Goal: Navigation & Orientation: Understand site structure

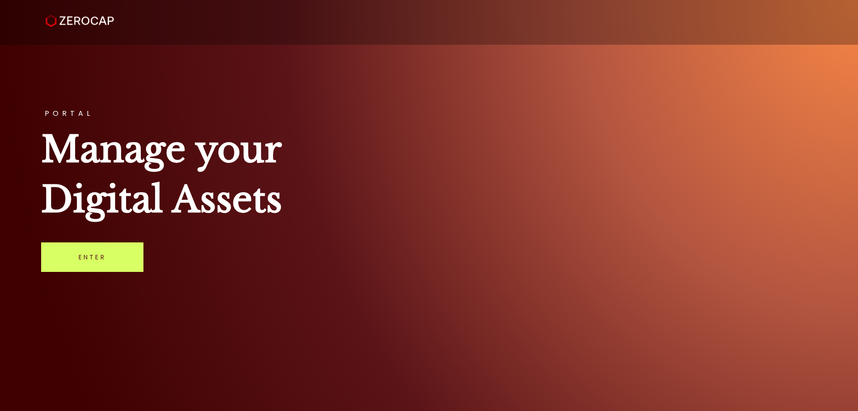
click at [106, 272] on div "PORTAL Manage your Digital Assets Enter" at bounding box center [429, 205] width 858 height 411
click at [107, 271] on link "Enter" at bounding box center [92, 257] width 102 height 30
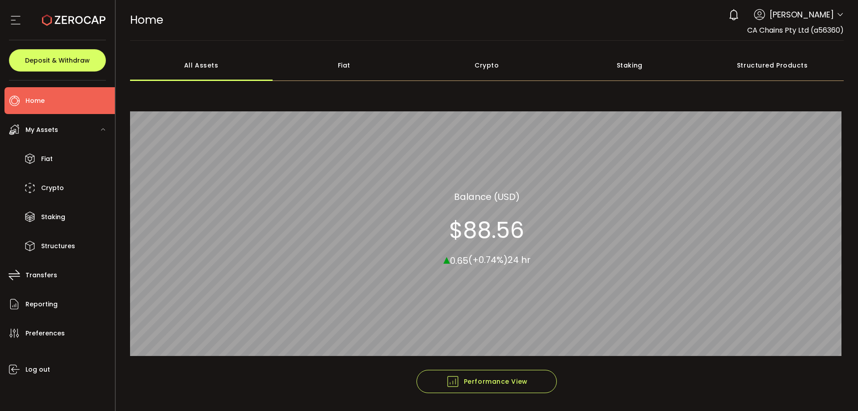
click at [343, 68] on div "Fiat" at bounding box center [344, 65] width 143 height 31
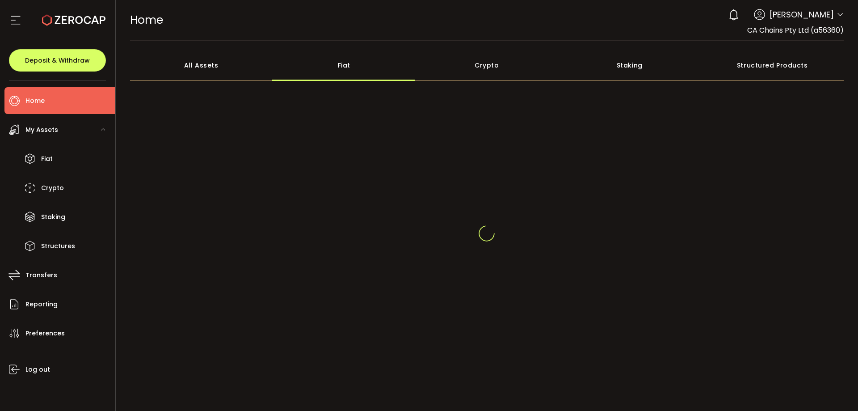
click at [496, 59] on div "Crypto" at bounding box center [487, 65] width 143 height 31
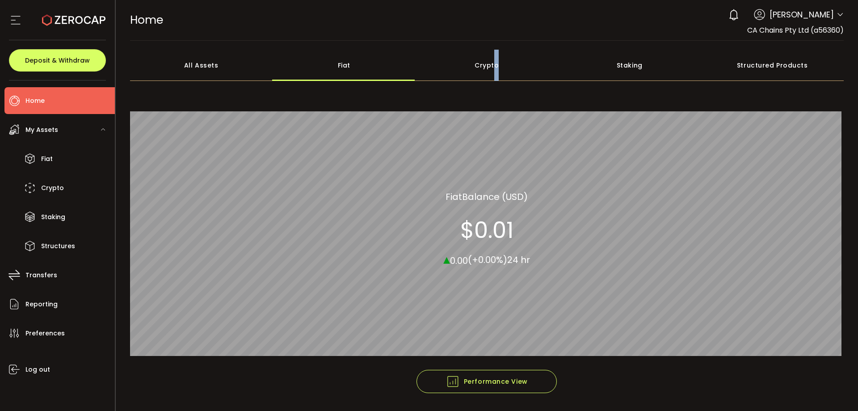
click at [495, 63] on div "Crypto" at bounding box center [487, 65] width 143 height 31
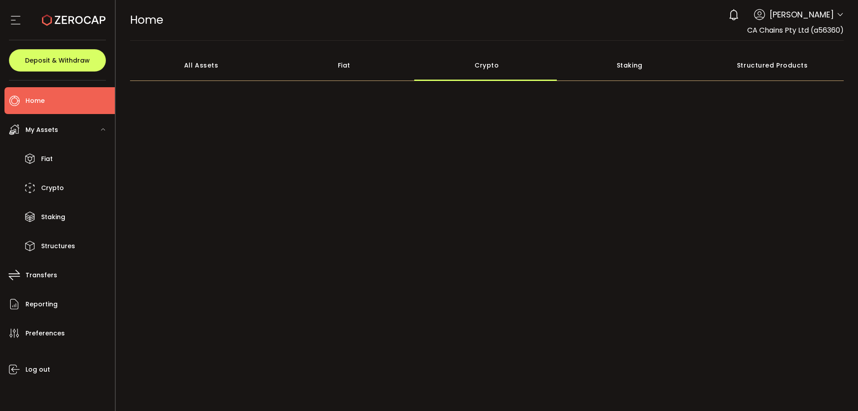
click at [596, 72] on div "Staking" at bounding box center [629, 65] width 143 height 31
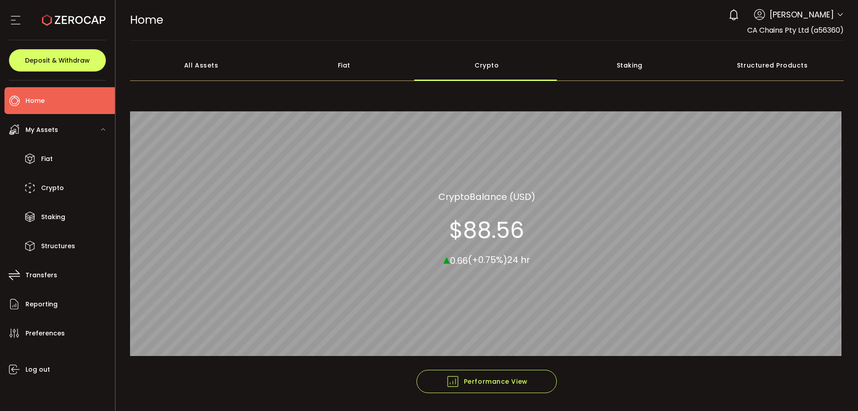
click at [711, 68] on div "Structured Products" at bounding box center [773, 65] width 143 height 31
